Goal: Ask a question

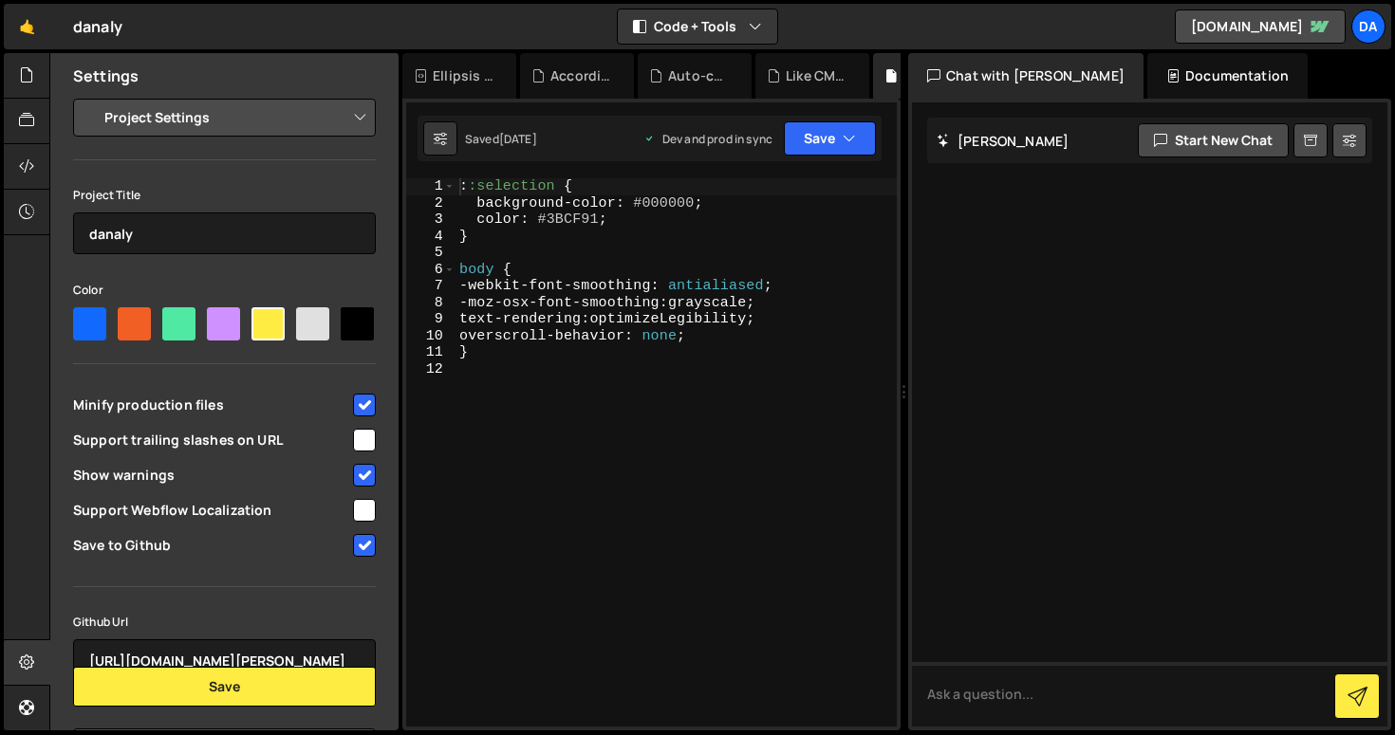
select select "60544c4cd57630d12bc4ddd8"
click at [1192, 142] on button "Start new chat" at bounding box center [1213, 140] width 151 height 34
click at [933, 697] on textarea at bounding box center [1149, 694] width 475 height 65
type textarea "can you deisgn me webflow elements like sliders or backgrounds?"
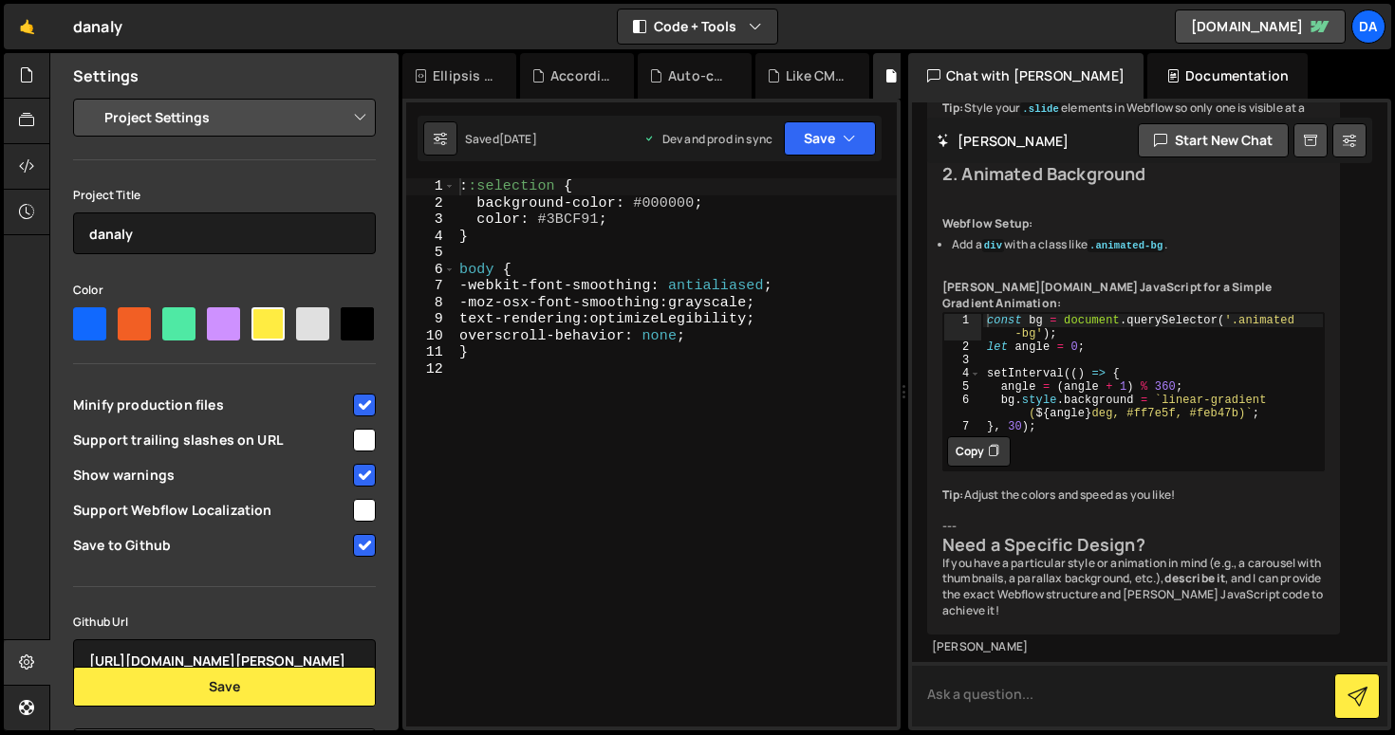
scroll to position [1018, 0]
click at [1203, 136] on button "Start new chat" at bounding box center [1213, 140] width 151 height 34
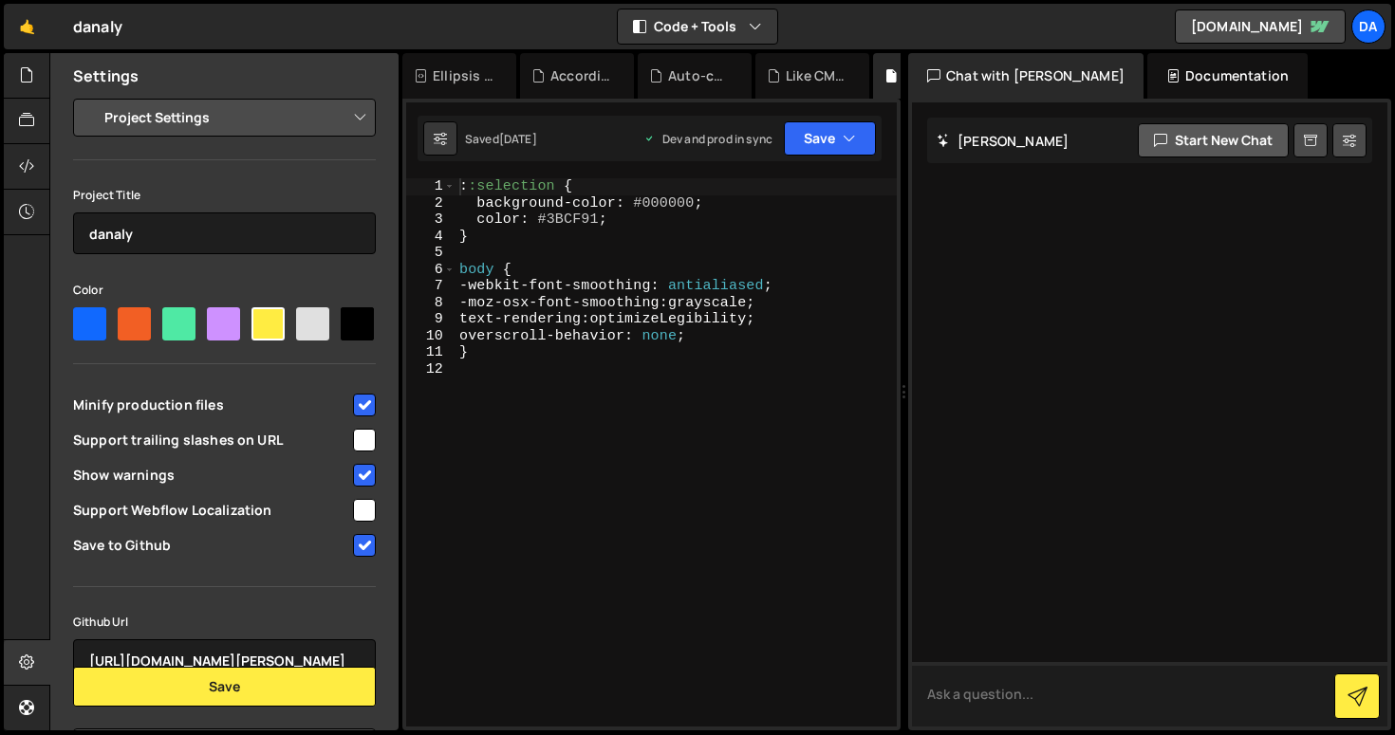
scroll to position [0, 0]
type textarea "how to click on a webflow button to sends a loops email via http post request"
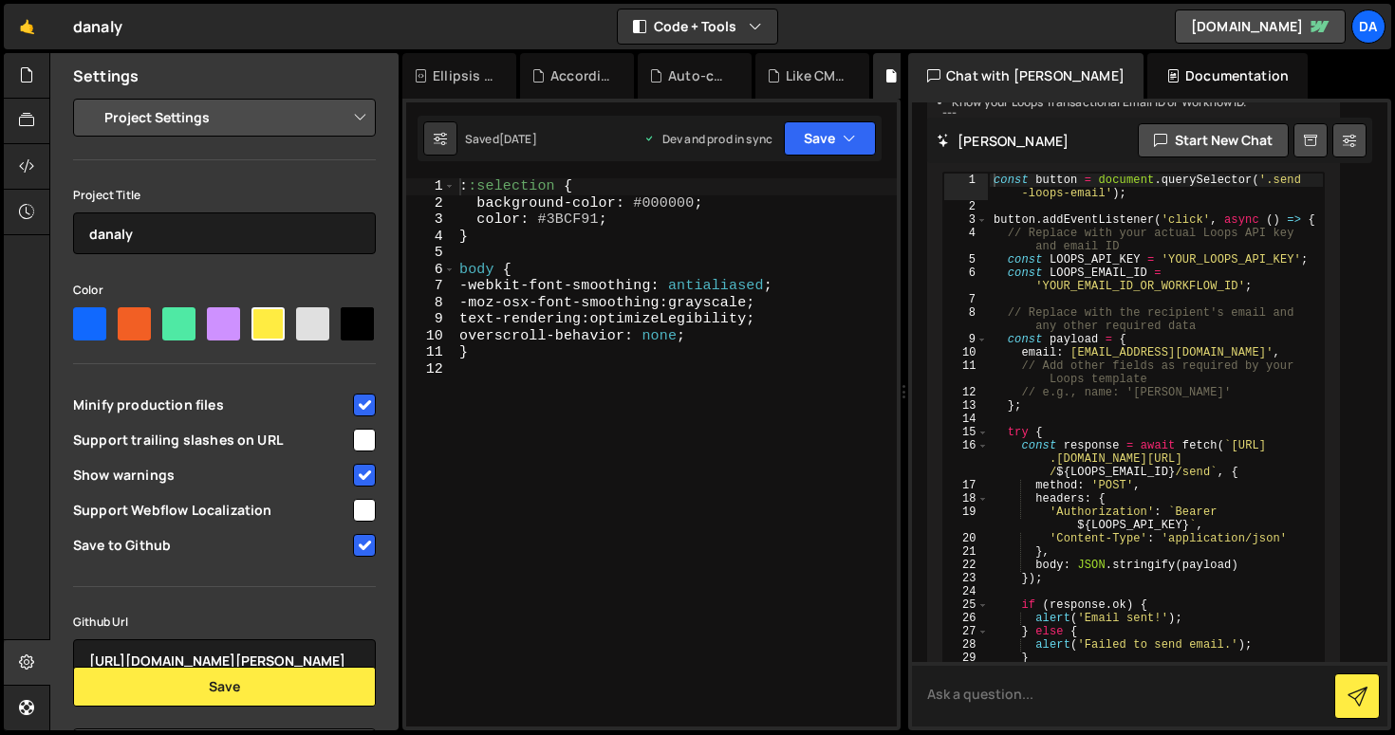
scroll to position [1021, 0]
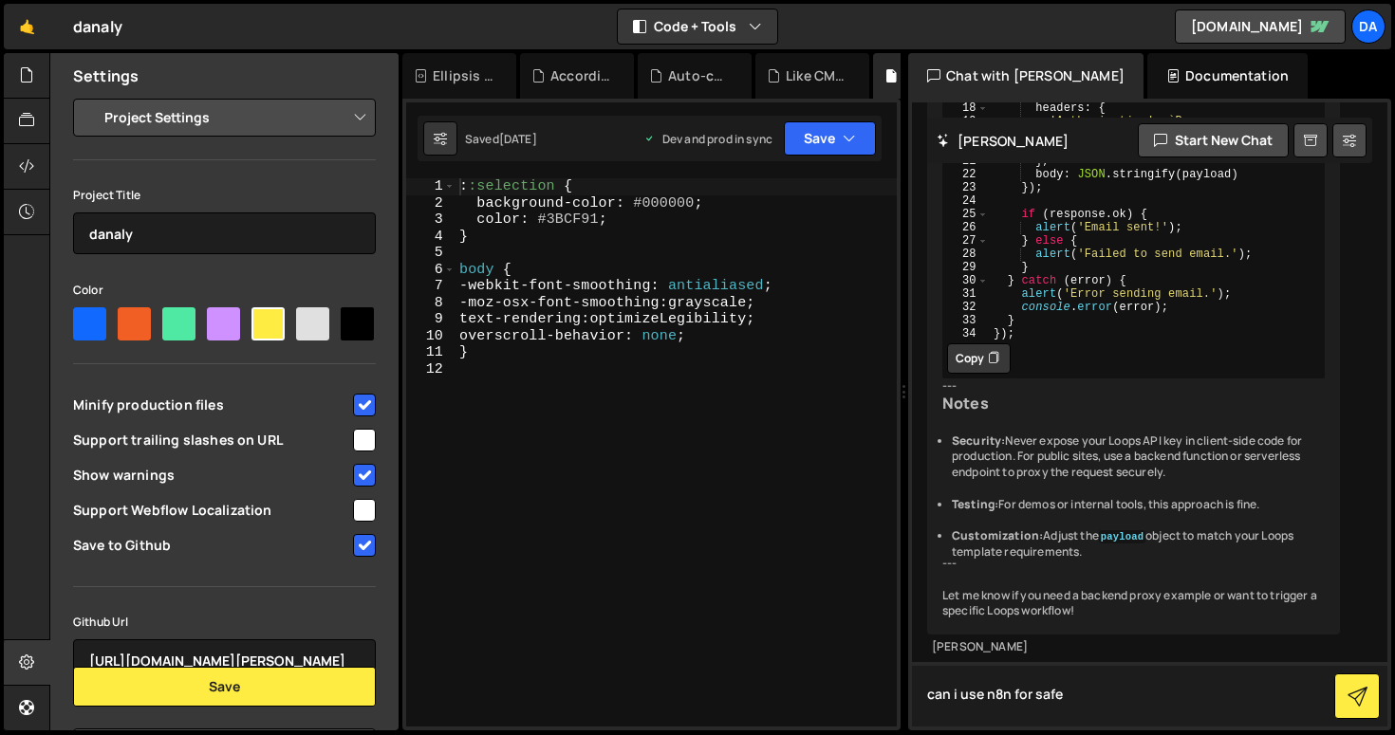
type textarea "can i use n8n for safer"
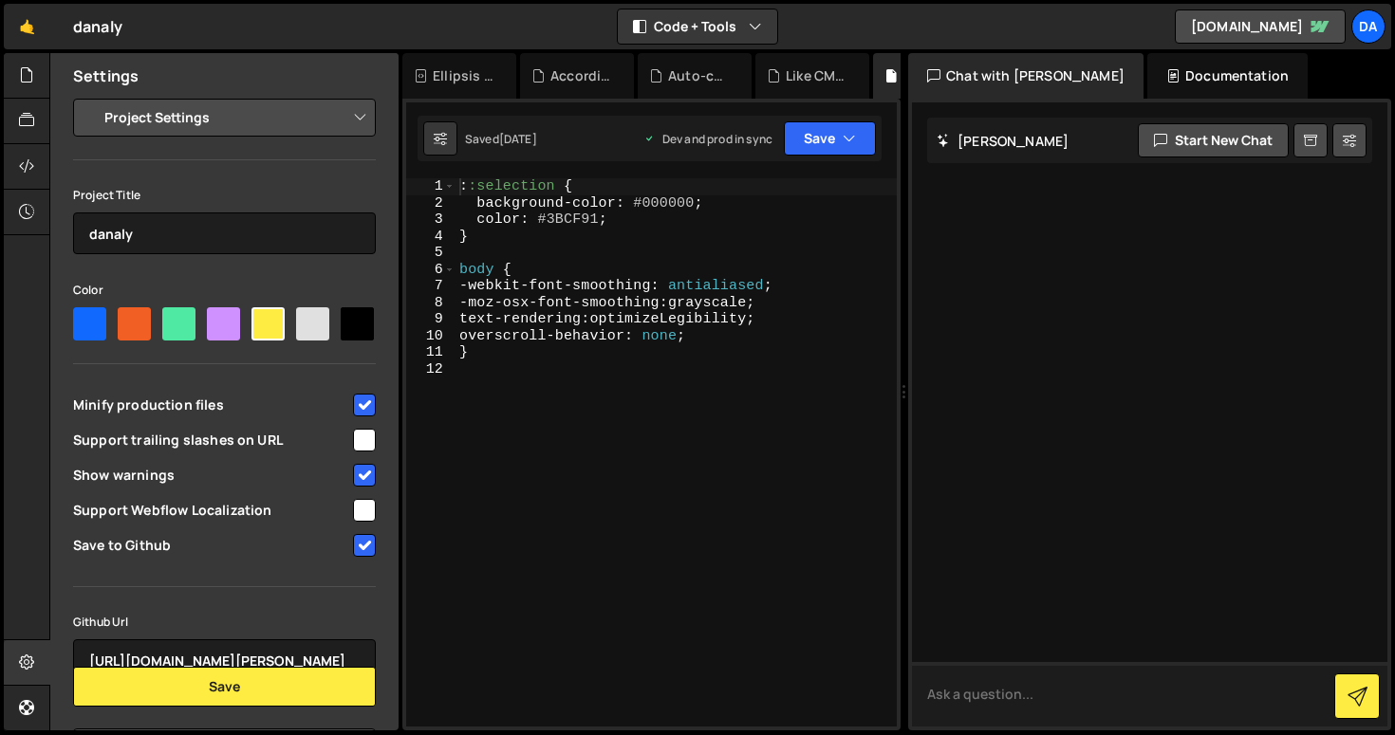
scroll to position [1876, 0]
click at [1351, 140] on icon at bounding box center [1349, 140] width 13 height 19
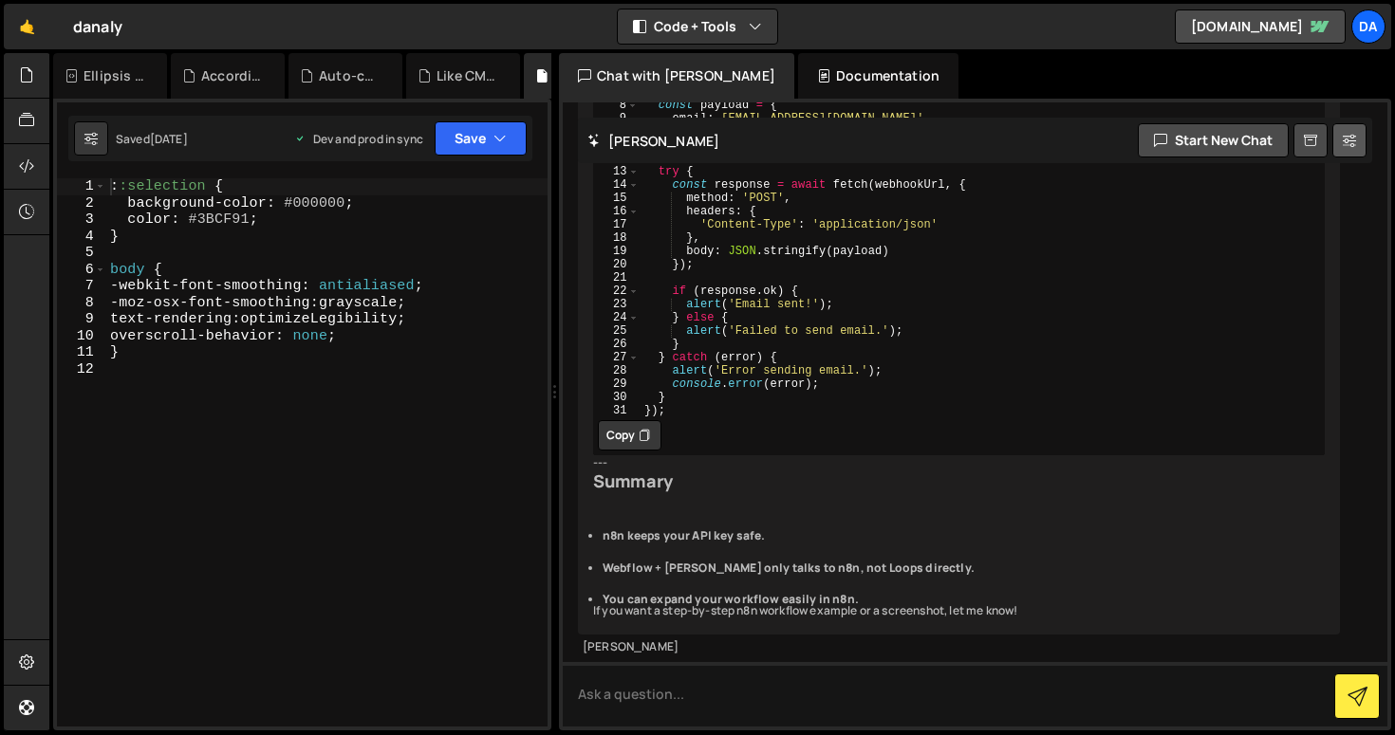
scroll to position [2601, 0]
click at [632, 698] on textarea at bounding box center [975, 694] width 825 height 65
type textarea "how to create webhook in n8n"
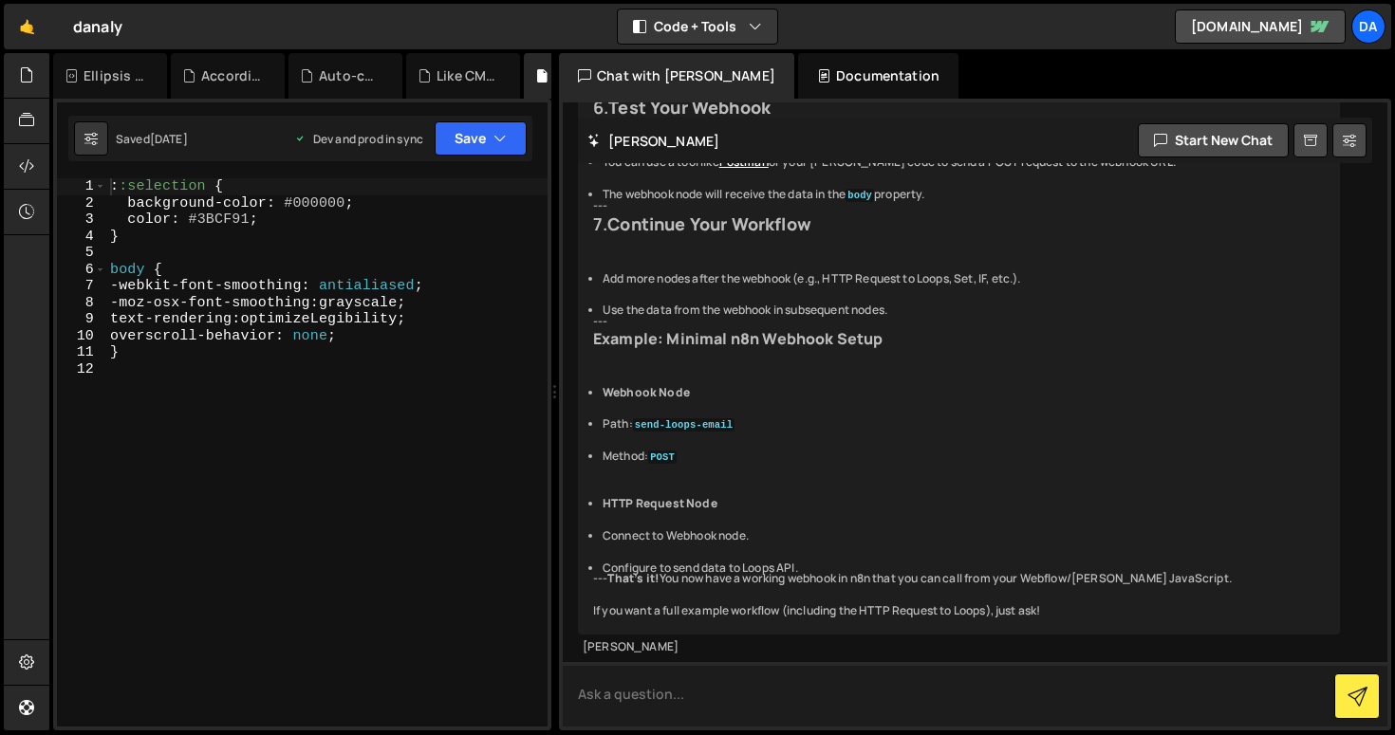
scroll to position [4410, 0]
click at [519, 143] on button "Save" at bounding box center [481, 138] width 92 height 34
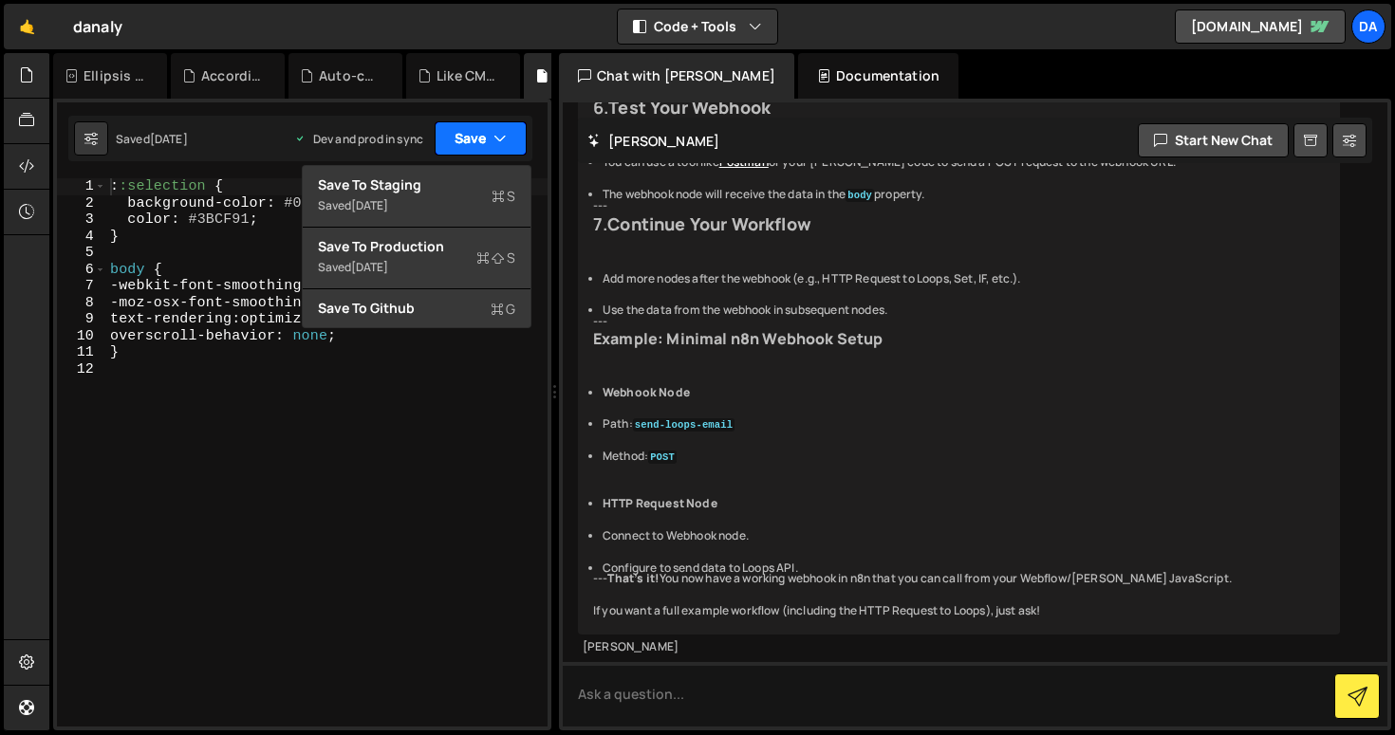
click at [519, 143] on button "Save" at bounding box center [481, 138] width 92 height 34
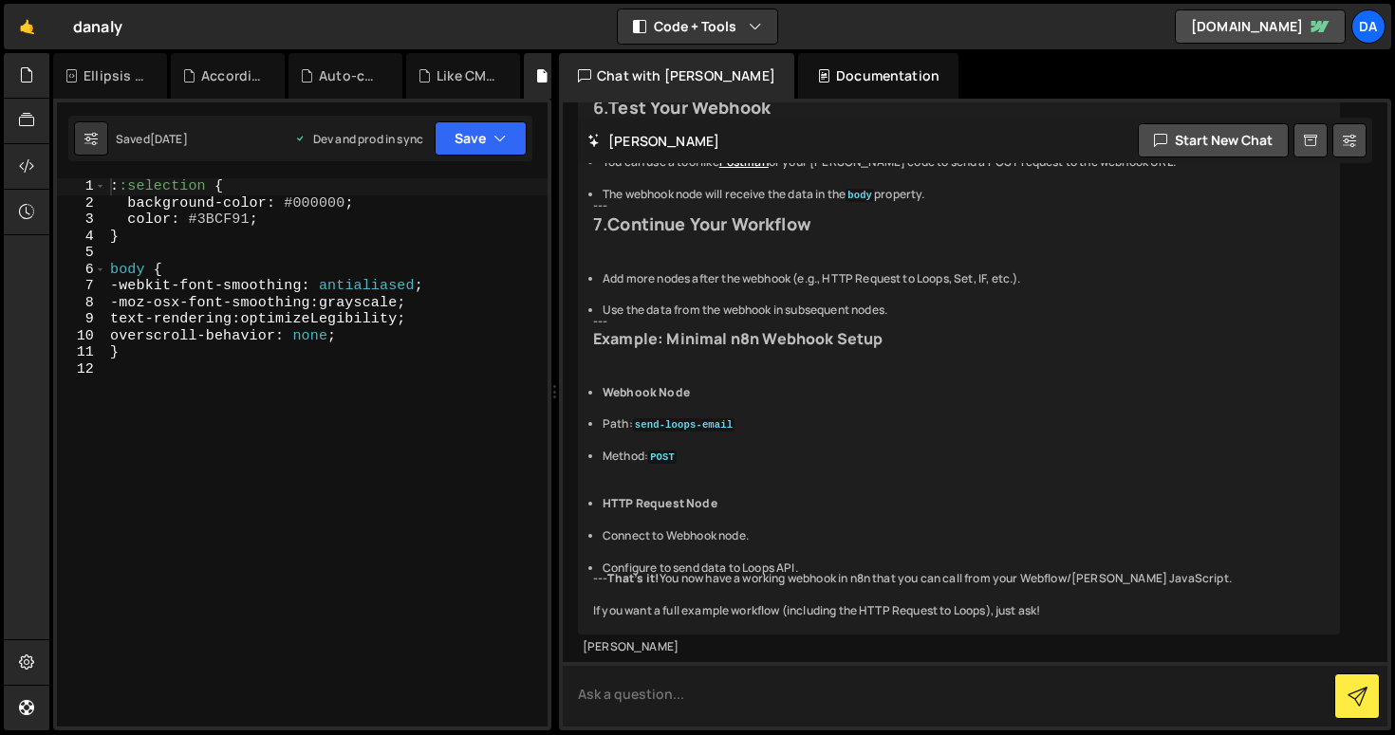
click at [785, 694] on textarea at bounding box center [975, 694] width 825 height 65
type textarea "can i save these chats?"
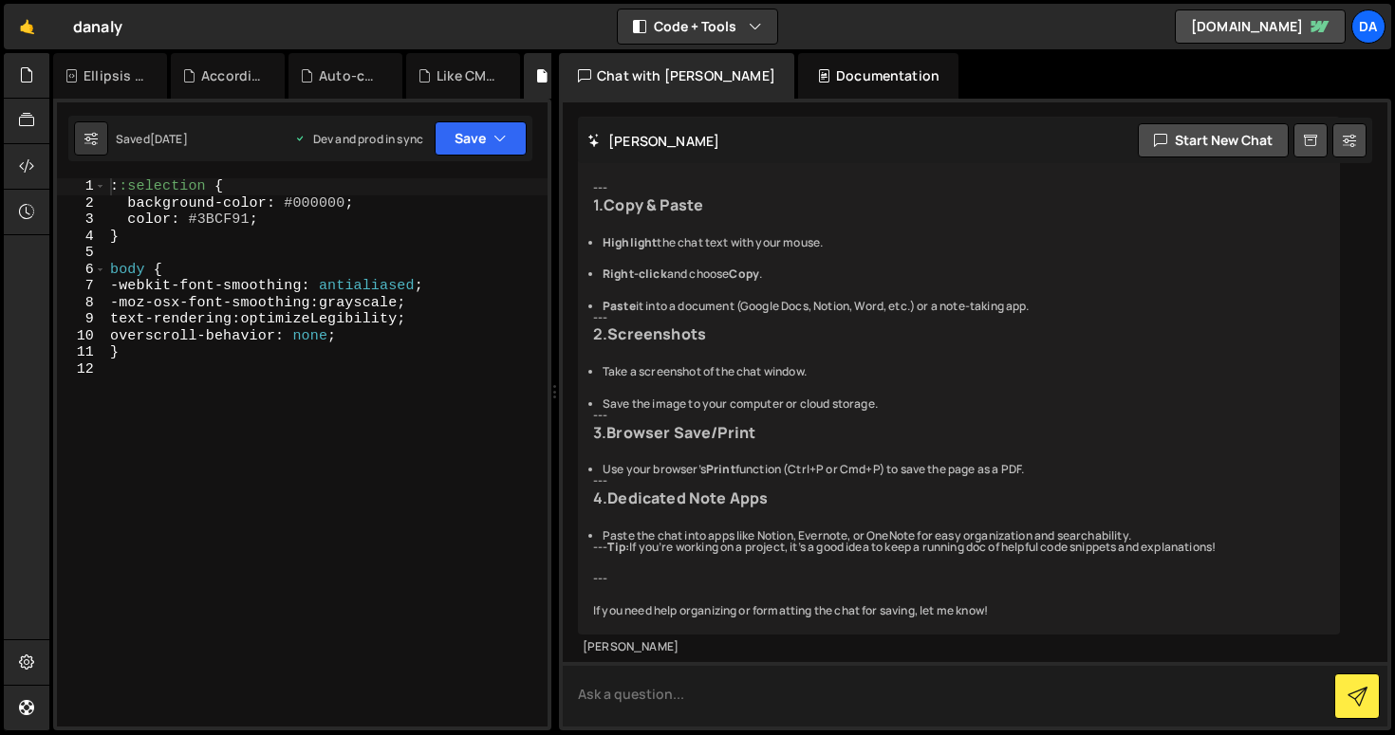
scroll to position [5298, 0]
